Goal: Task Accomplishment & Management: Manage account settings

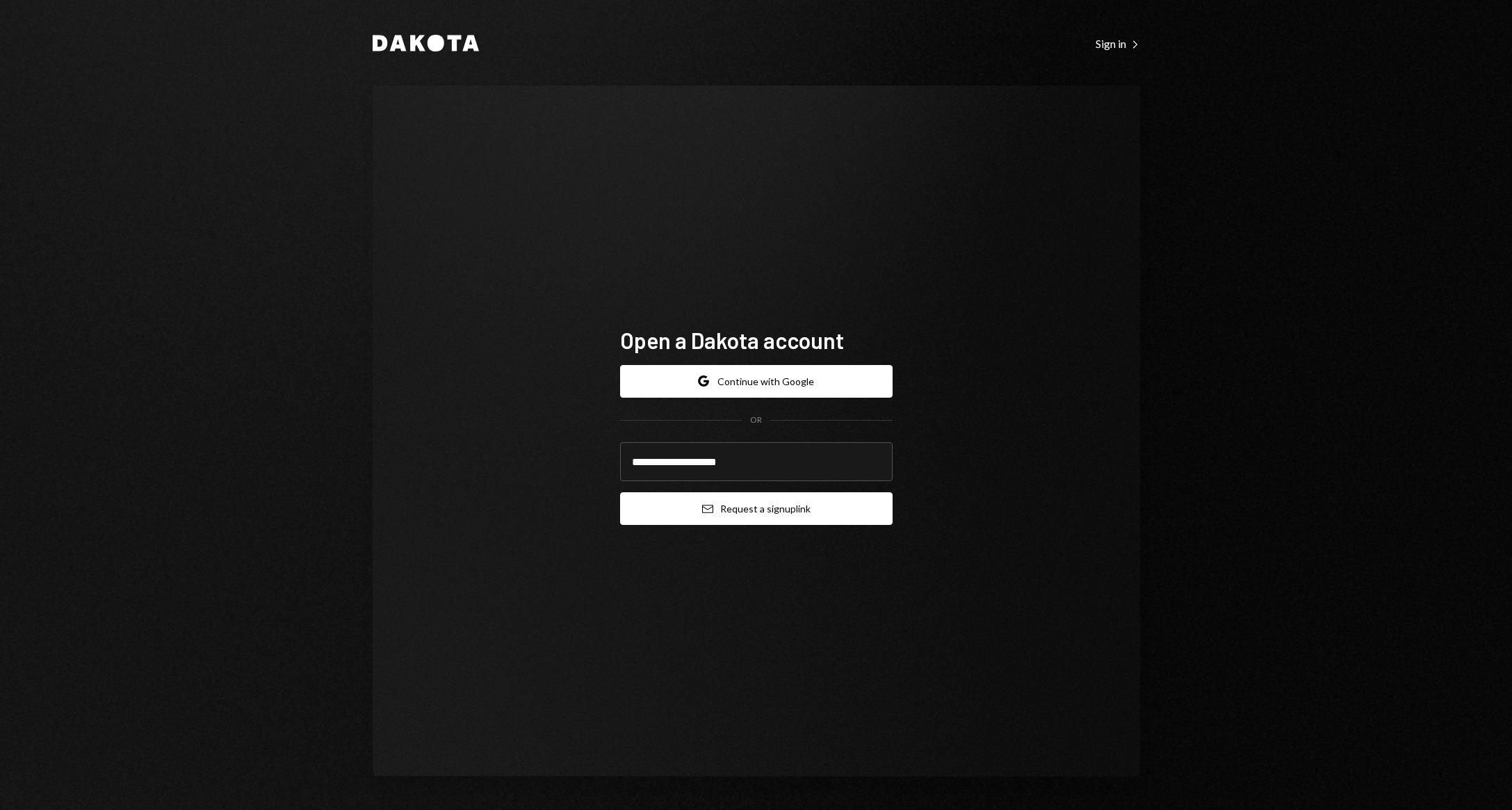
type input "**********"
click at [740, 514] on button "Email Request a sign up link" at bounding box center [757, 508] width 273 height 33
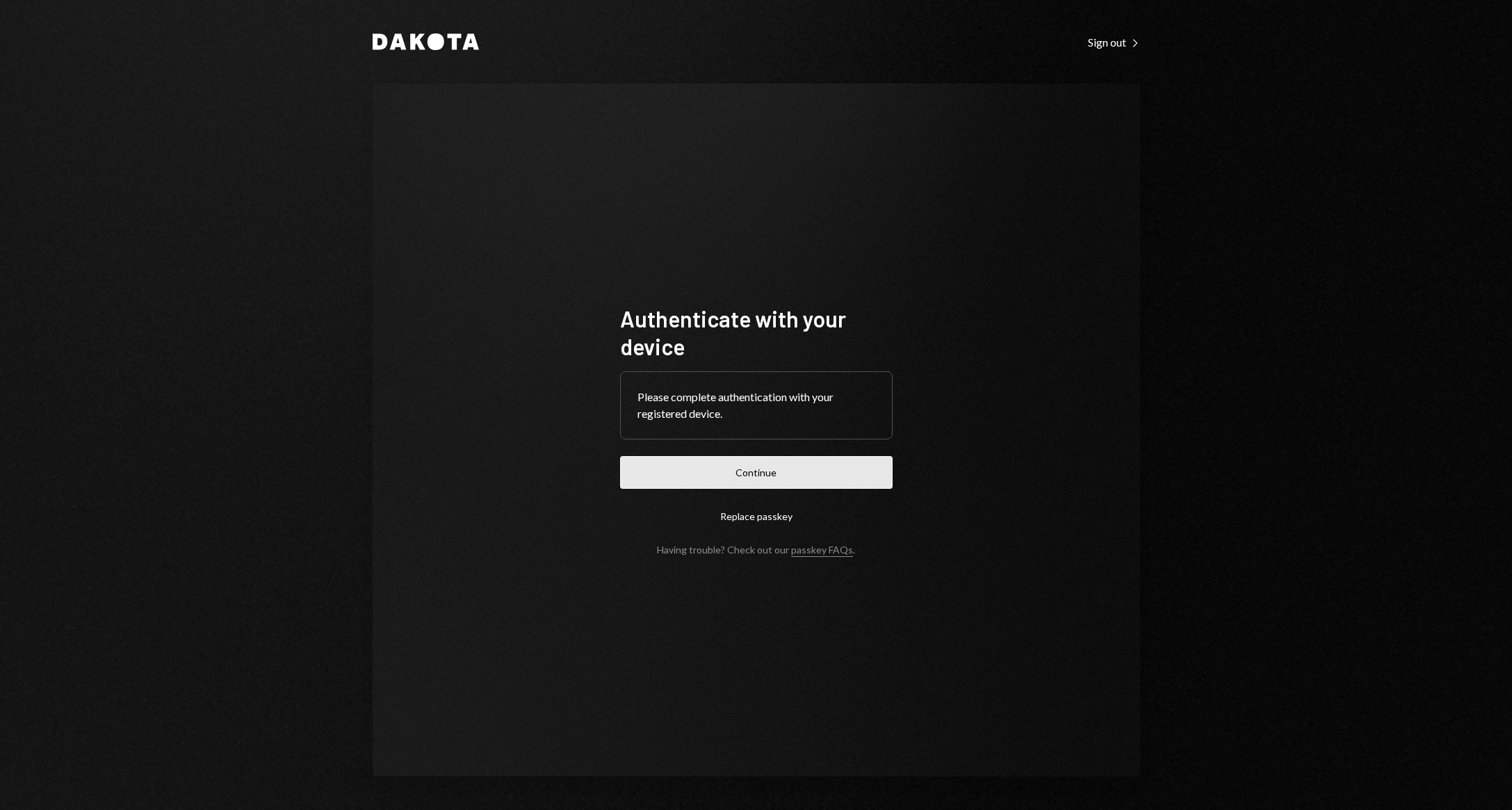
click at [790, 477] on button "Continue" at bounding box center [757, 472] width 273 height 33
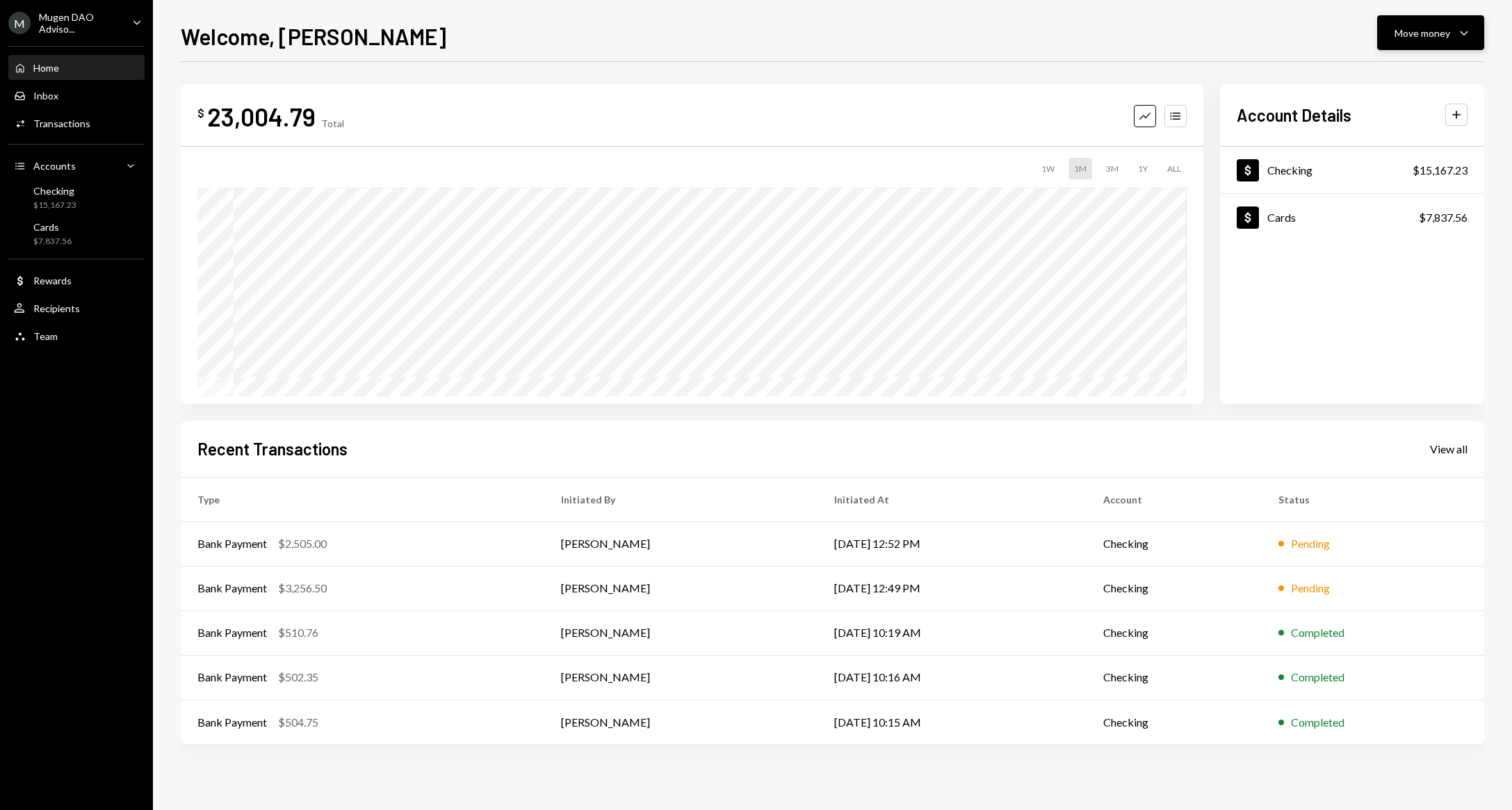
click at [1474, 37] on button "Move money Caret Down" at bounding box center [1431, 32] width 107 height 34
click at [1398, 142] on div "Deposit" at bounding box center [1419, 137] width 101 height 15
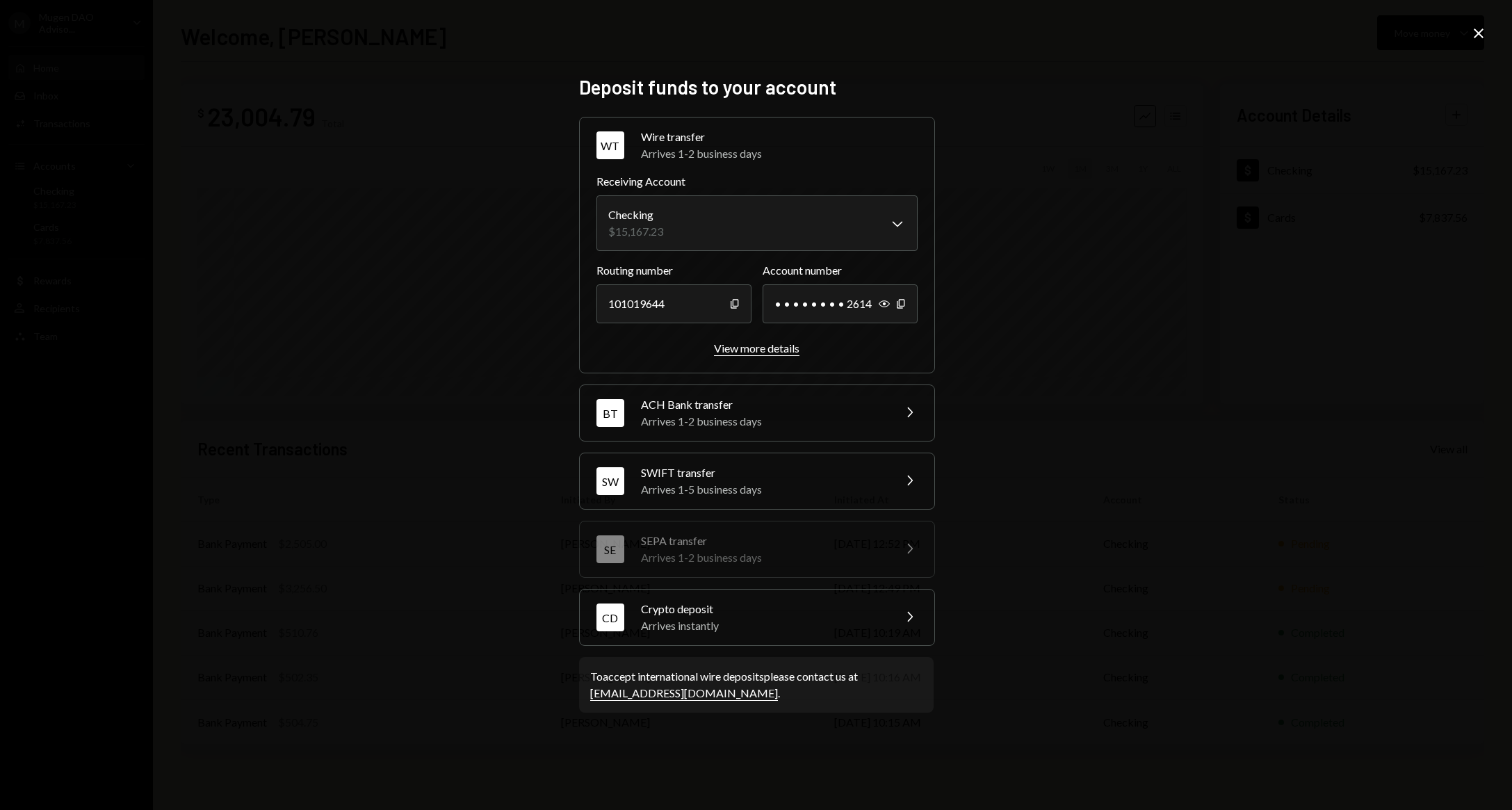
click at [767, 350] on div "View more details" at bounding box center [756, 348] width 86 height 13
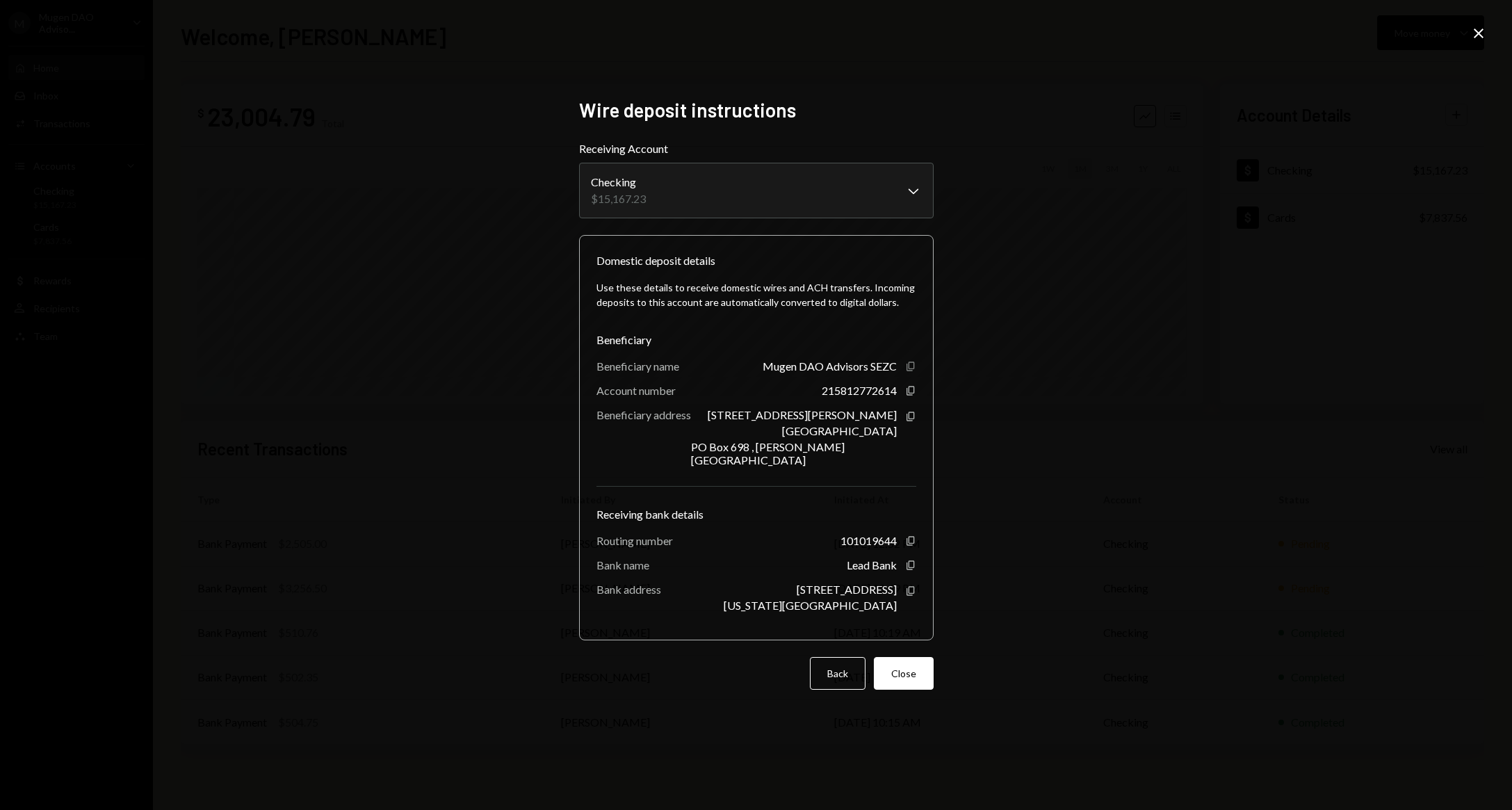
click at [911, 367] on icon "Copy" at bounding box center [910, 366] width 11 height 11
click at [911, 396] on icon "Copy" at bounding box center [910, 390] width 11 height 11
click at [911, 428] on div "[STREET_ADDRESS][PERSON_NAME][PERSON_NAME] Copy" at bounding box center [803, 437] width 225 height 59
click at [911, 422] on icon "Copy" at bounding box center [910, 416] width 11 height 11
click at [911, 536] on icon "Copy" at bounding box center [910, 541] width 11 height 11
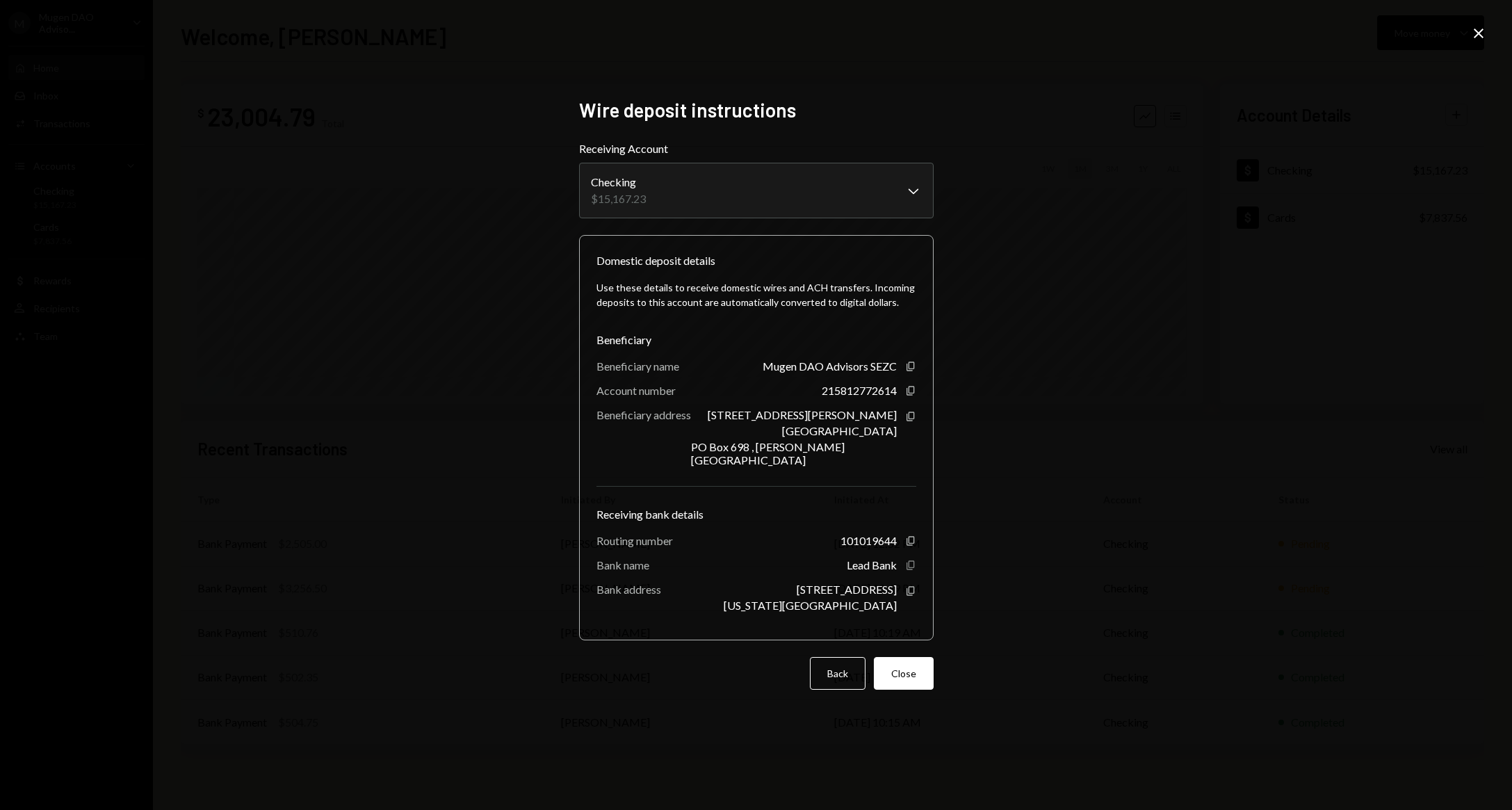
click at [912, 561] on icon "button" at bounding box center [910, 566] width 7 height 9
click at [910, 586] on icon "Copy" at bounding box center [910, 591] width 11 height 11
click at [915, 397] on div "Domestic deposit details Use these details to receive domestic wires and ACH tr…" at bounding box center [756, 437] width 354 height 406
click at [931, 680] on button "Close" at bounding box center [904, 674] width 60 height 33
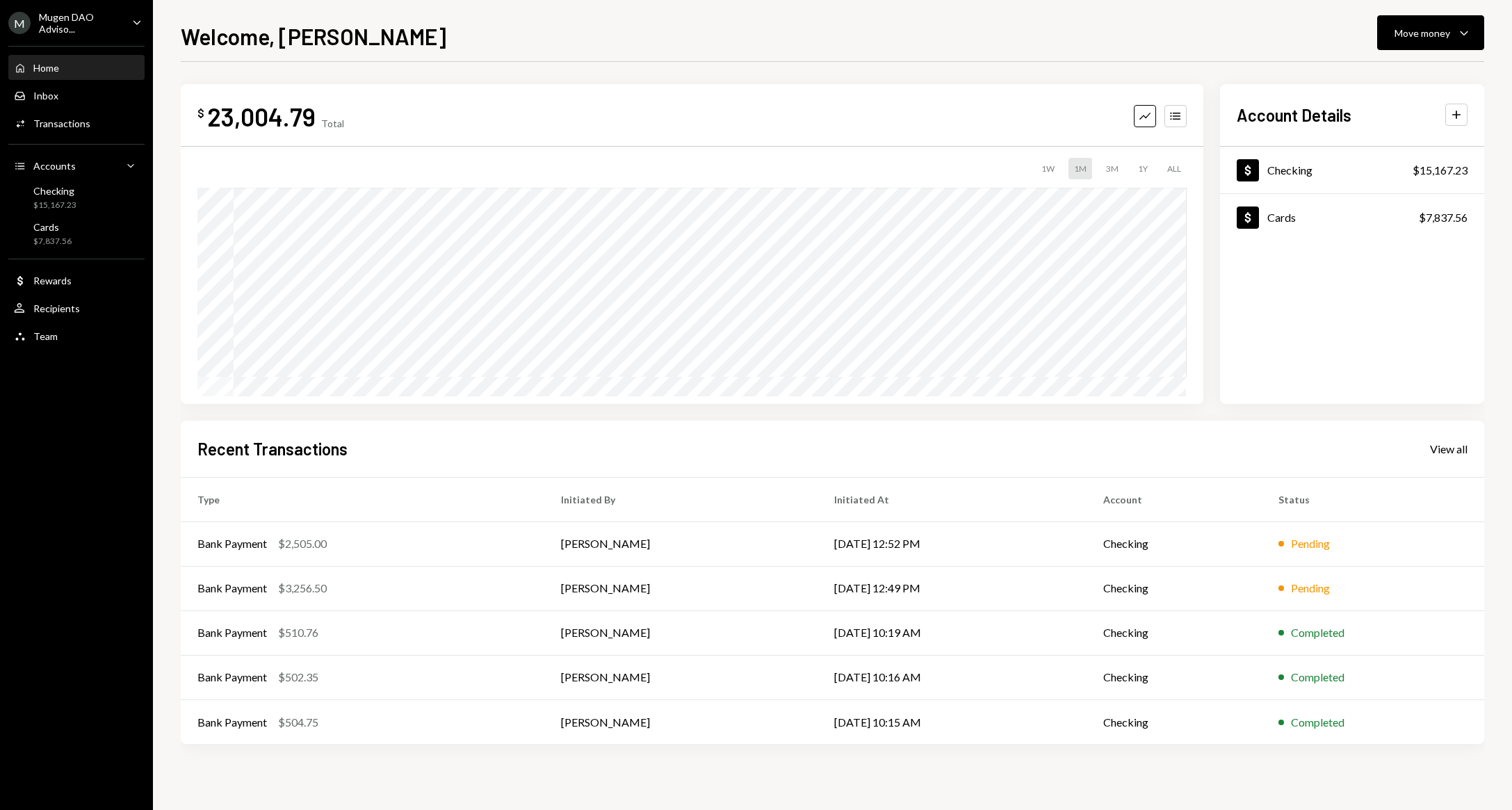
click at [70, 29] on div "Mugen DAO Adviso..." at bounding box center [80, 23] width 82 height 23
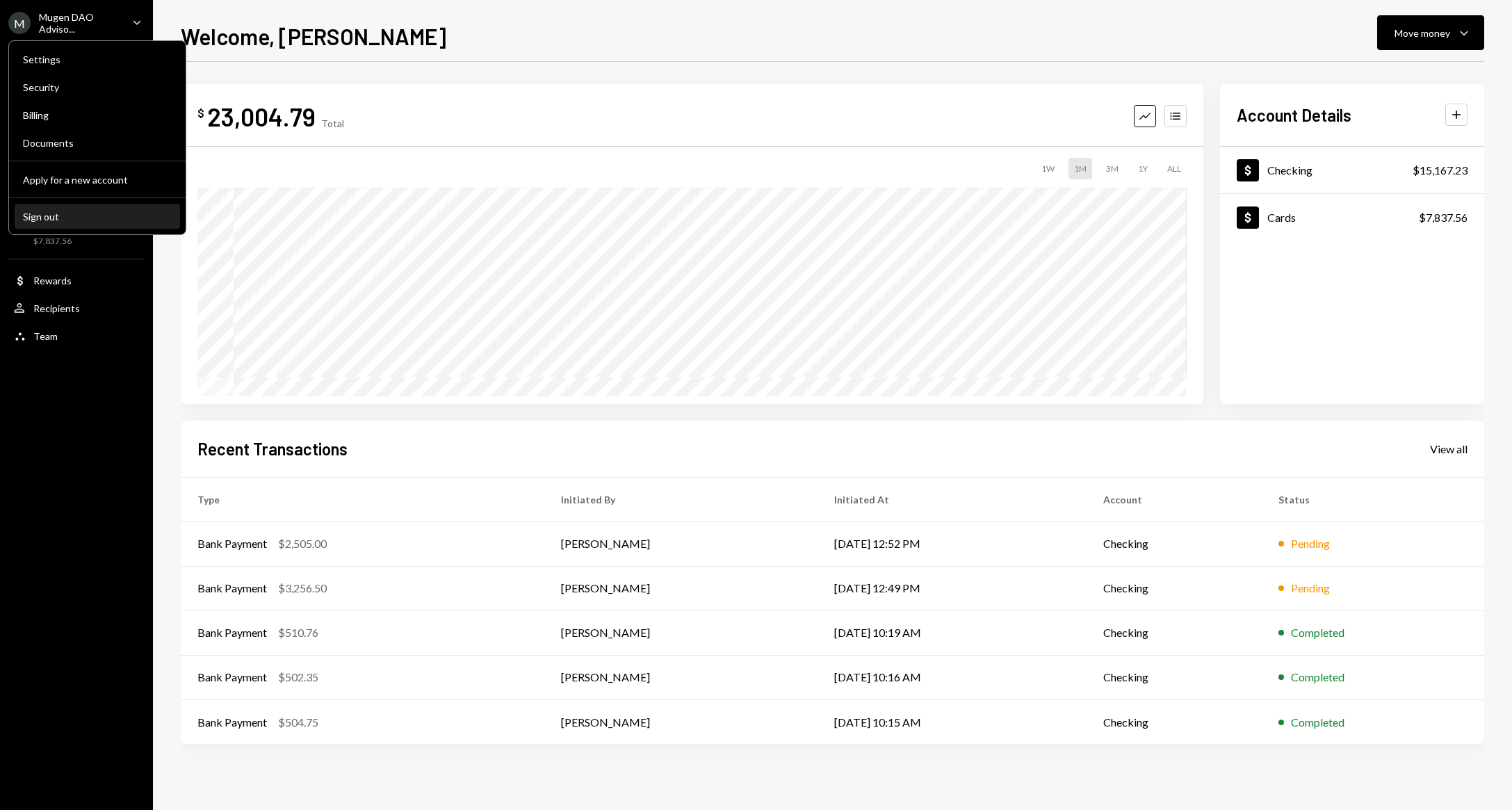
click at [98, 214] on div "Sign out" at bounding box center [97, 216] width 149 height 12
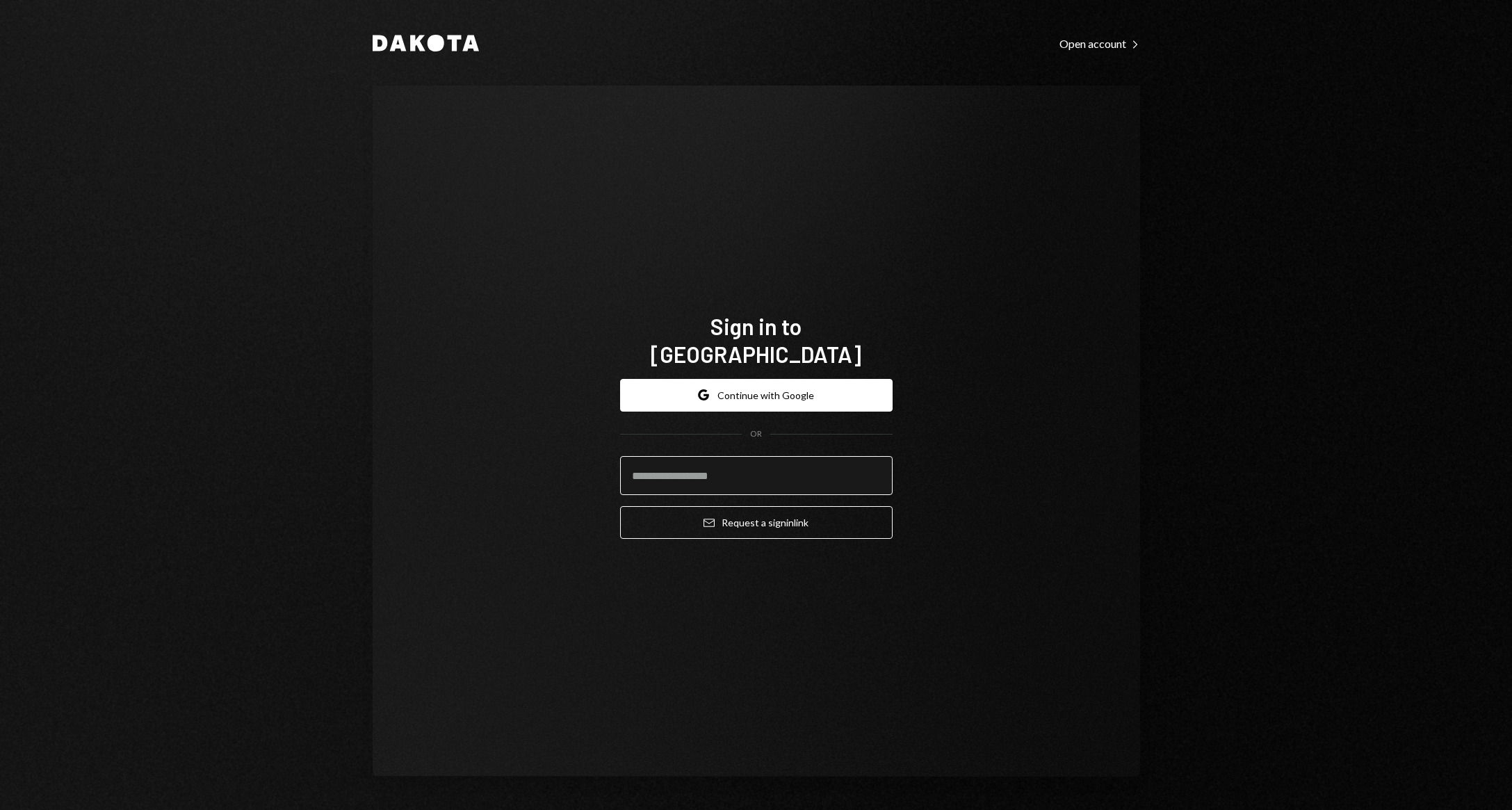
click at [801, 468] on input "email" at bounding box center [757, 475] width 273 height 39
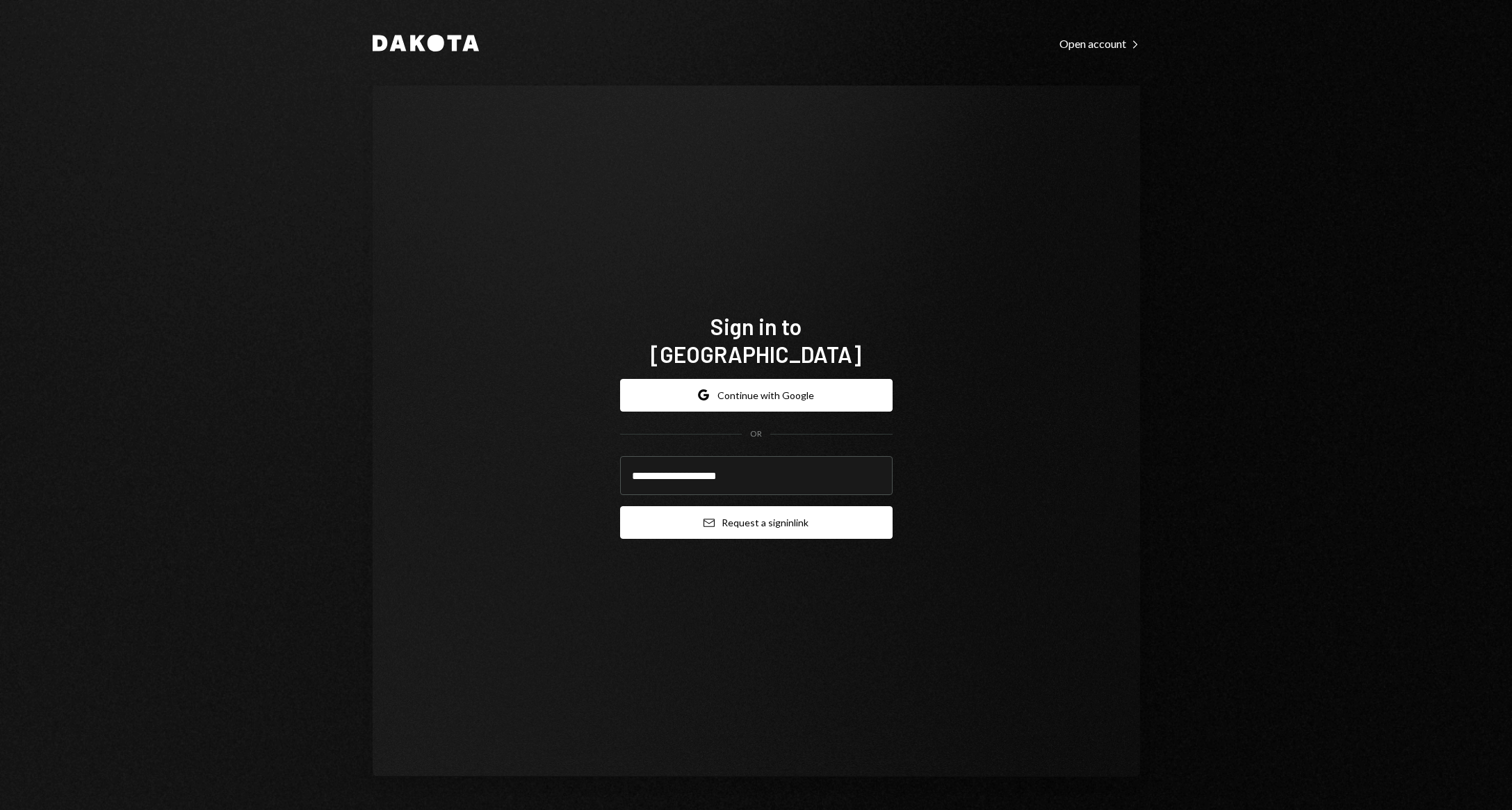
type input "**********"
click at [877, 510] on button "Email Request a sign in link" at bounding box center [757, 522] width 273 height 33
